Goal: Information Seeking & Learning: Learn about a topic

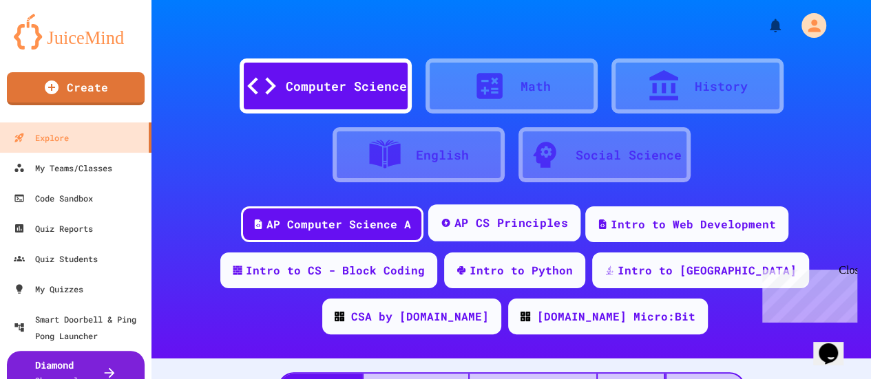
click at [507, 229] on div "AP CS Principles" at bounding box center [511, 223] width 114 height 17
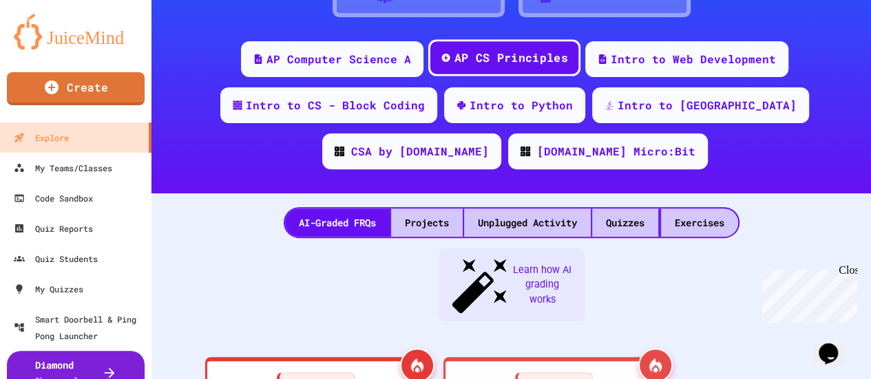
scroll to position [110, 0]
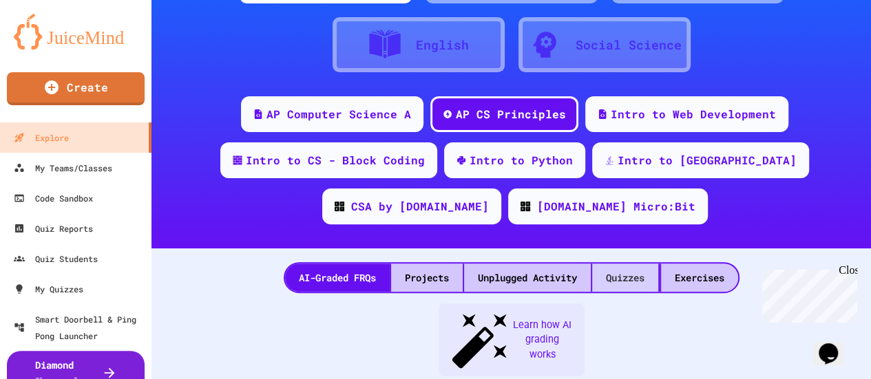
click at [614, 275] on div "Quizzes" at bounding box center [625, 278] width 66 height 28
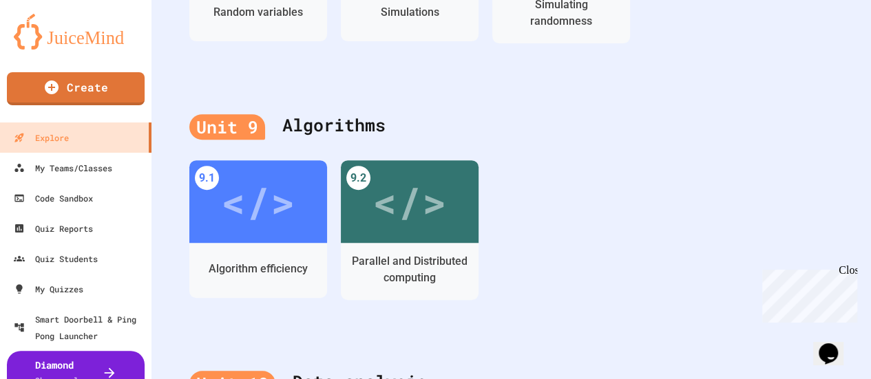
scroll to position [2891, 0]
